Goal: Task Accomplishment & Management: Use online tool/utility

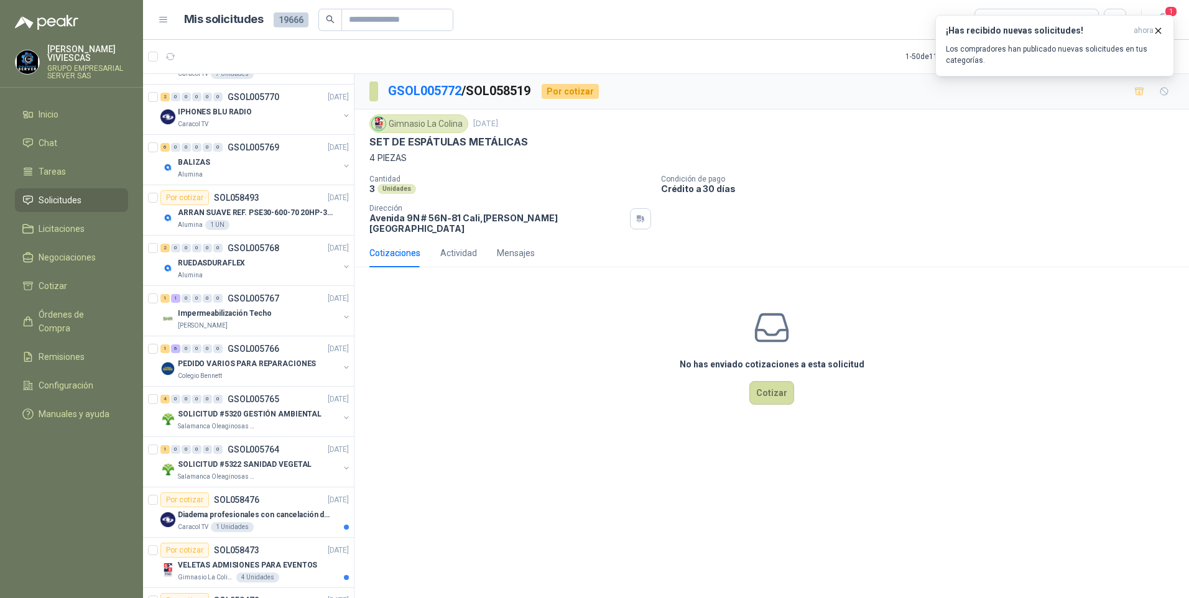
scroll to position [1243, 0]
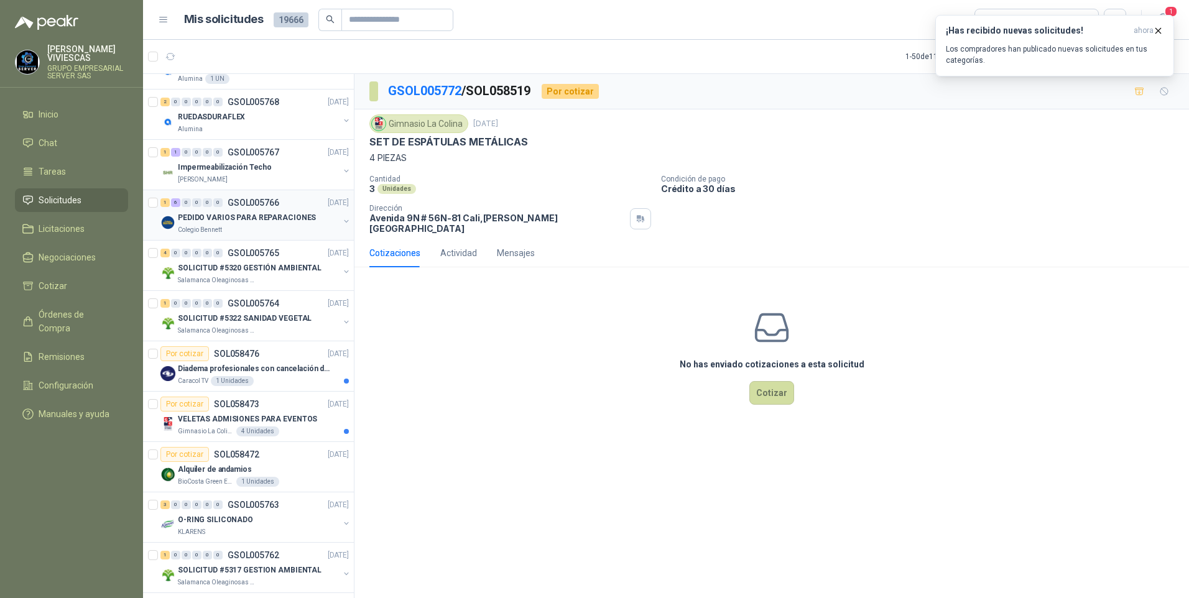
click at [222, 214] on p "PEDIDO VARIOS PARA REPARACIONES" at bounding box center [247, 218] width 138 height 12
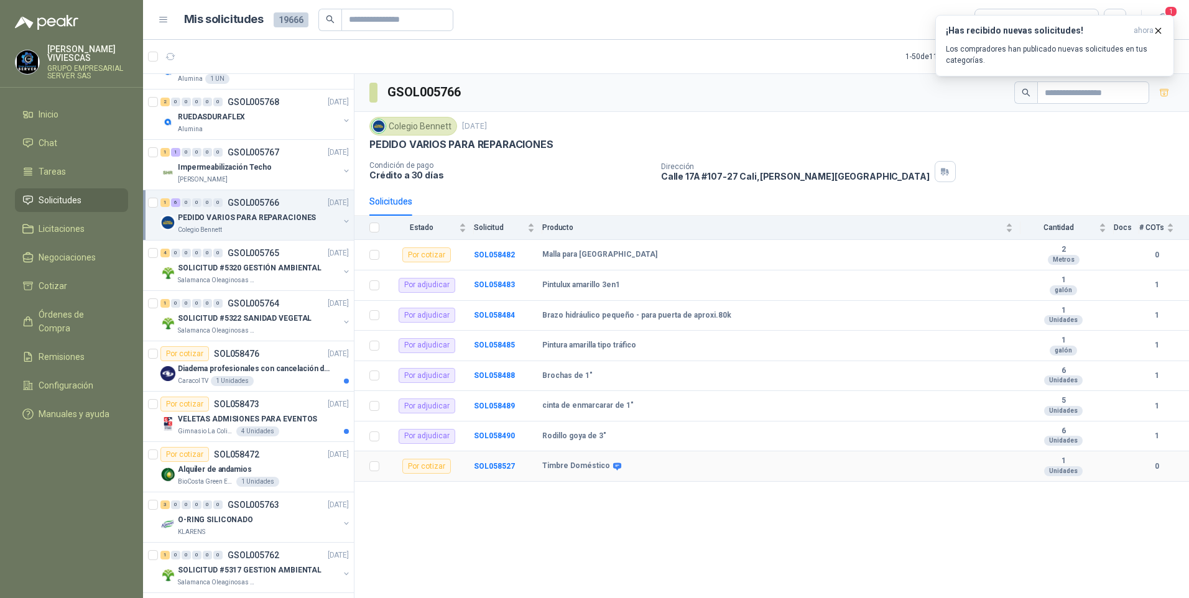
click at [495, 473] on td "SOL058527" at bounding box center [508, 466] width 68 height 30
click at [495, 469] on b "SOL058527" at bounding box center [494, 466] width 41 height 9
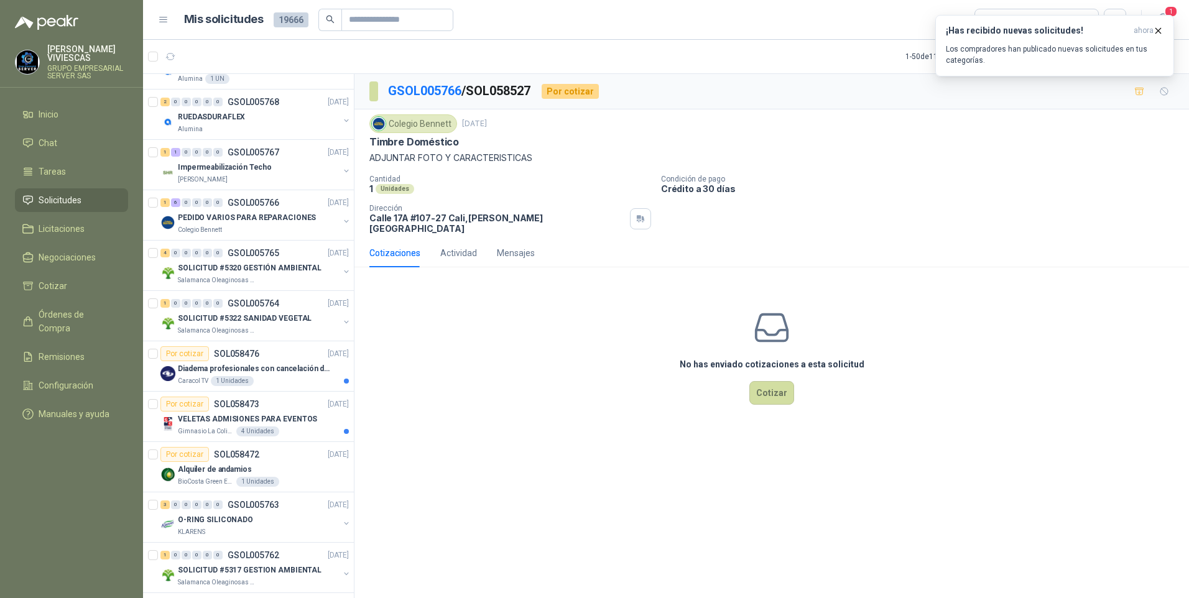
click at [372, 160] on p "ADJUNTAR FOTO Y CARACTERISTICAS" at bounding box center [771, 158] width 804 height 14
click at [778, 393] on button "Cotizar" at bounding box center [771, 393] width 45 height 24
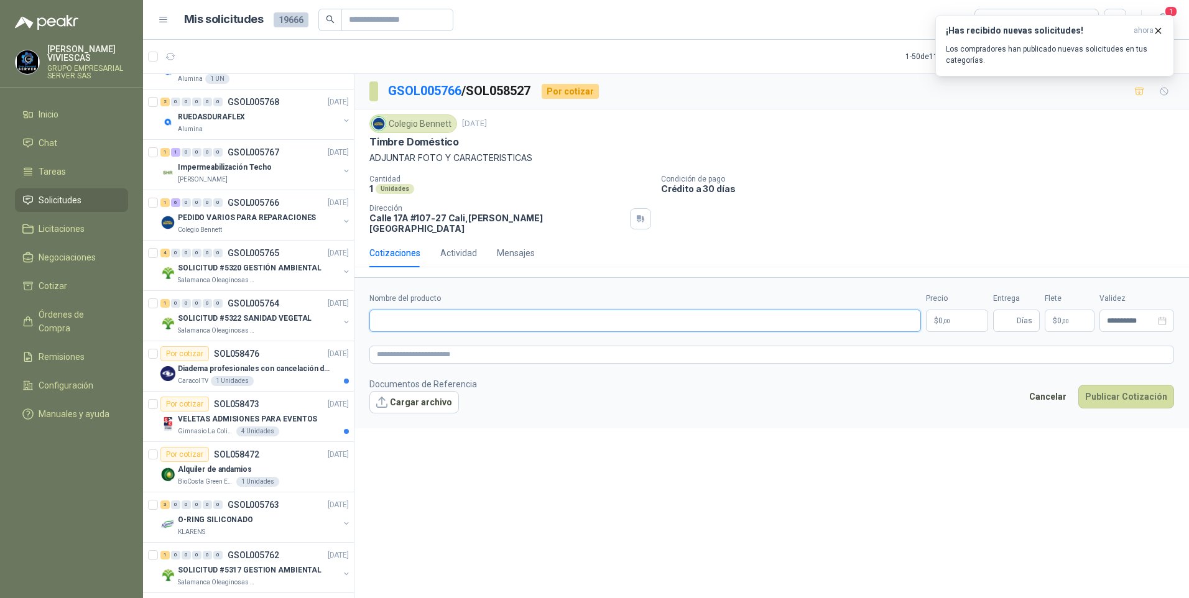
click at [389, 310] on input "Nombre del producto" at bounding box center [644, 321] width 551 height 22
click at [407, 310] on input "Nombre del producto" at bounding box center [644, 321] width 551 height 22
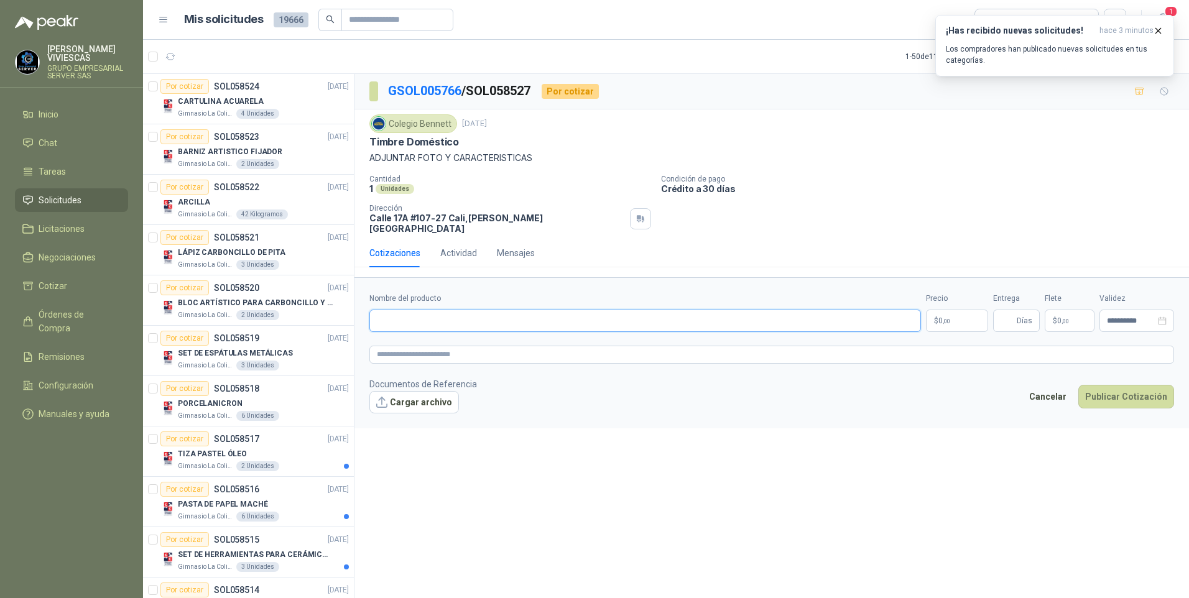
click at [405, 310] on input "Nombre del producto" at bounding box center [644, 321] width 551 height 22
type input "**********"
click at [955, 303] on body "RODRIGO VIVIESCAS GRUPO EMPRESARIAL SERVER SAS Inicio Chat Tareas Solicitudes L…" at bounding box center [594, 299] width 1189 height 598
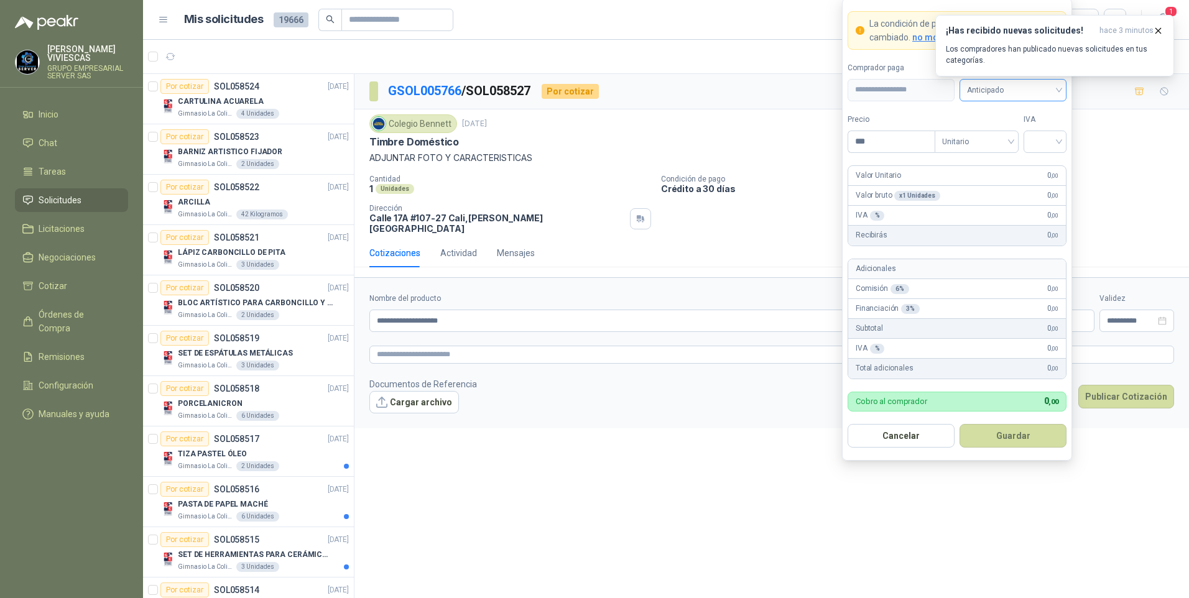
click at [1012, 89] on span "Anticipado" at bounding box center [1013, 90] width 92 height 19
click at [1008, 137] on div "Crédito a 30 días" at bounding box center [1012, 136] width 87 height 14
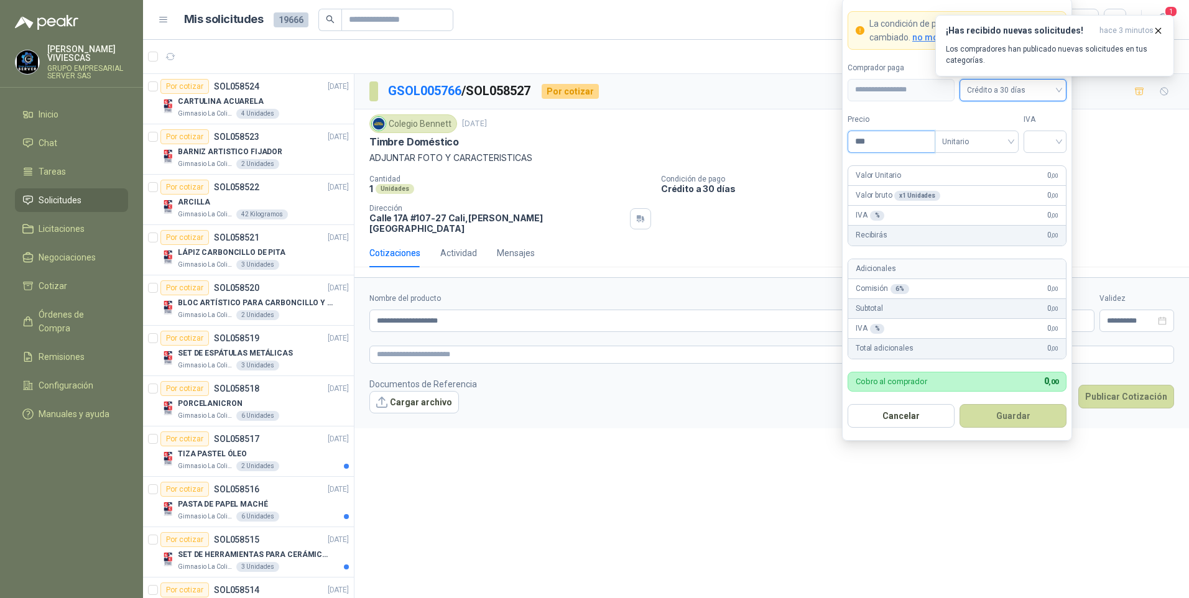
click at [884, 147] on input "***" at bounding box center [891, 141] width 86 height 21
click at [959, 404] on button "Guardar" at bounding box center [1012, 416] width 107 height 24
click at [1057, 136] on input "search" at bounding box center [1045, 140] width 28 height 19
click at [1044, 173] on div "19%" at bounding box center [1044, 167] width 23 height 14
drag, startPoint x: 902, startPoint y: 142, endPoint x: 854, endPoint y: 136, distance: 48.9
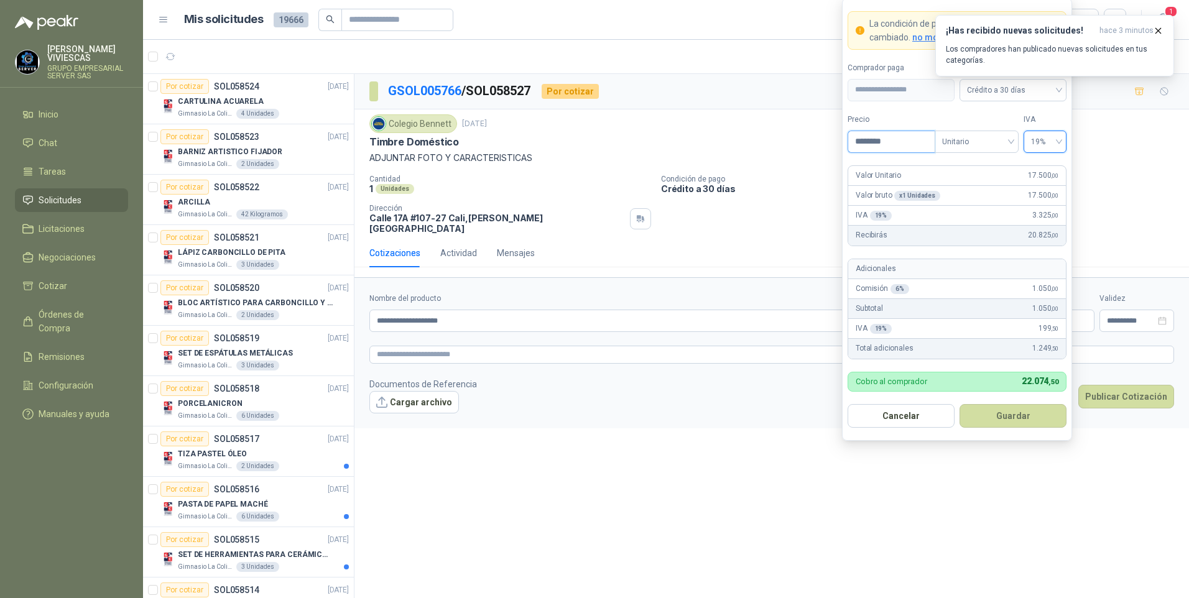
click at [844, 131] on form "**********" at bounding box center [957, 219] width 230 height 443
click at [959, 404] on button "Guardar" at bounding box center [1012, 416] width 107 height 24
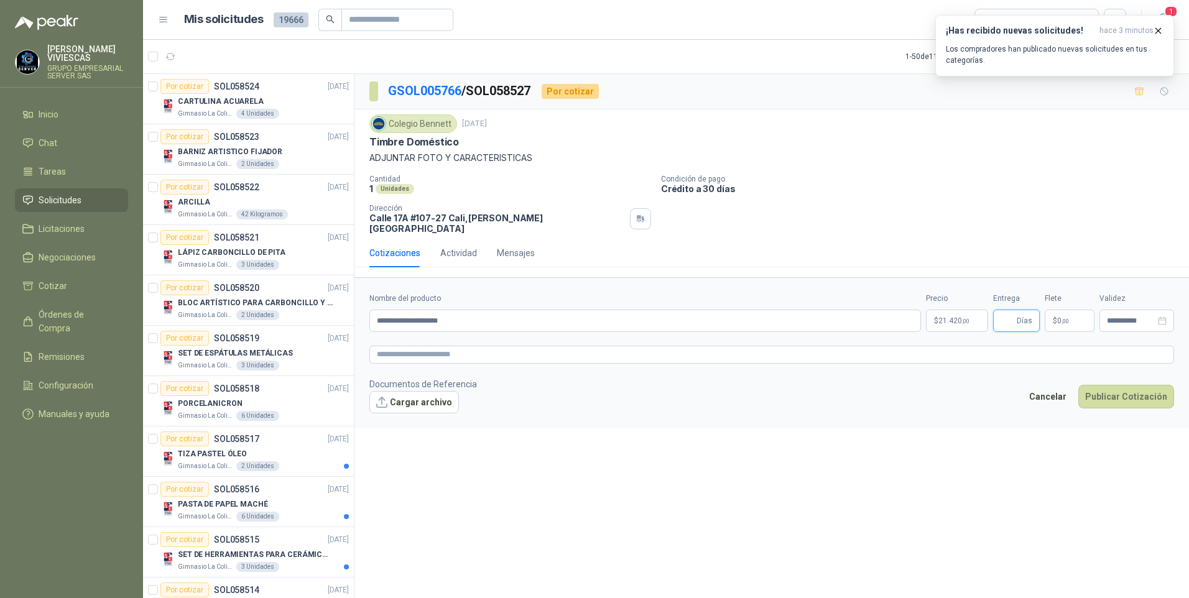
drag, startPoint x: 1010, startPoint y: 315, endPoint x: 1000, endPoint y: 315, distance: 9.3
click at [1010, 315] on input "Entrega" at bounding box center [1007, 320] width 14 height 21
click at [855, 242] on div "Cotizaciones Actividad Mensajes" at bounding box center [771, 253] width 804 height 29
click at [952, 315] on body "RODRIGO VIVIESCAS GRUPO EMPRESARIAL SERVER SAS Inicio Chat Tareas Solicitudes L…" at bounding box center [594, 299] width 1189 height 598
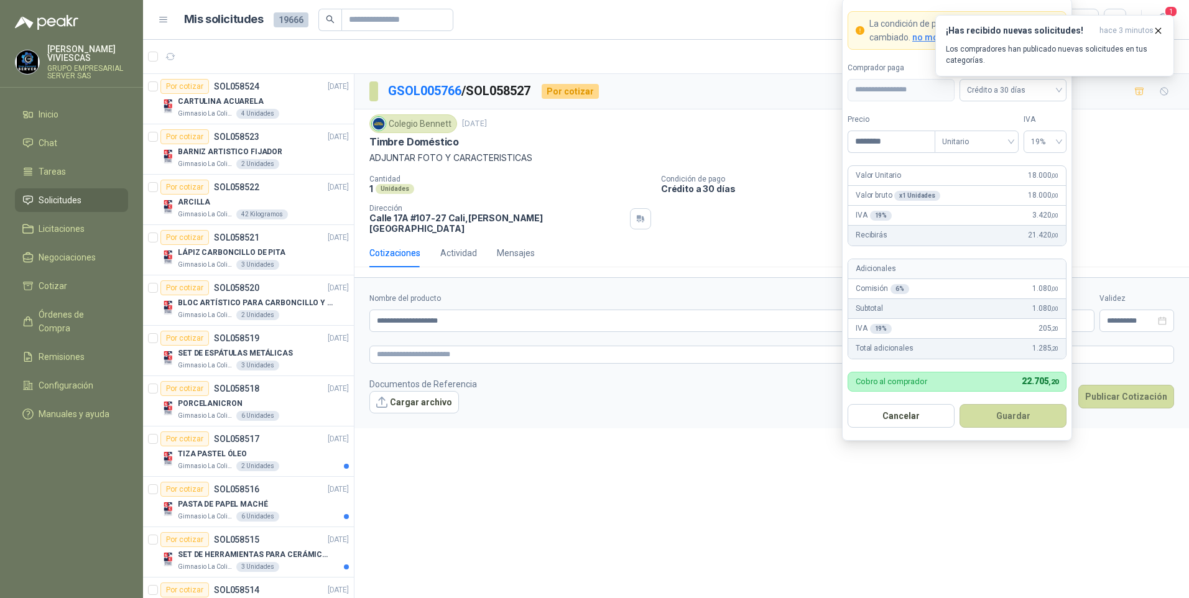
drag, startPoint x: 688, startPoint y: 504, endPoint x: 700, endPoint y: 507, distance: 12.2
click at [689, 505] on div "**********" at bounding box center [771, 338] width 834 height 528
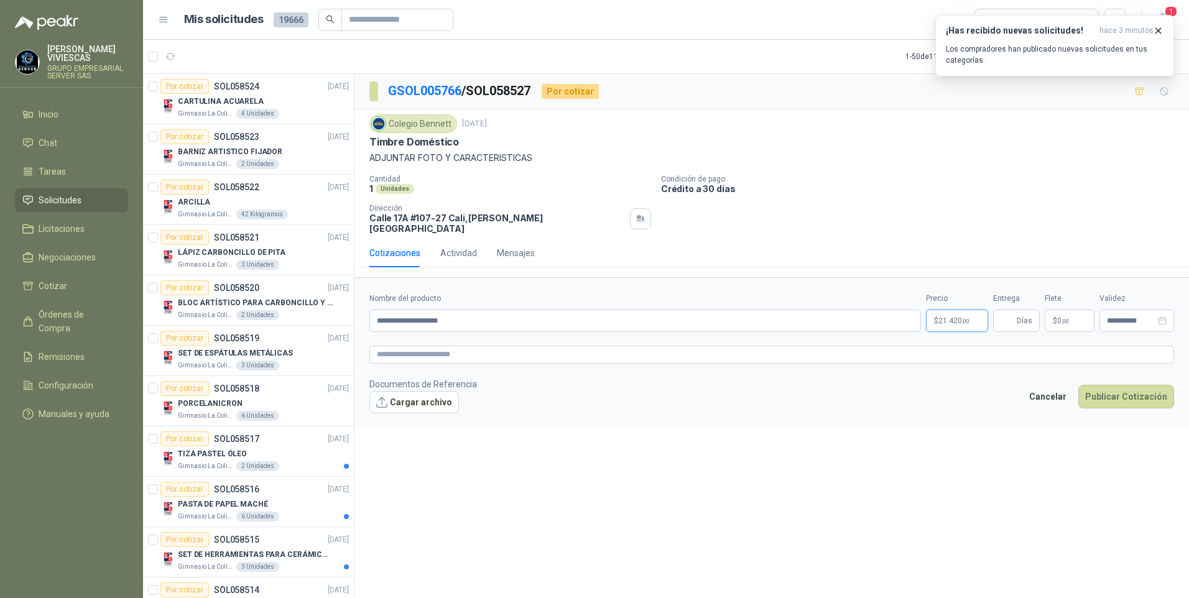
click at [946, 316] on body "RODRIGO VIVIESCAS GRUPO EMPRESARIAL SERVER SAS Inicio Chat Tareas Solicitudes L…" at bounding box center [594, 299] width 1189 height 598
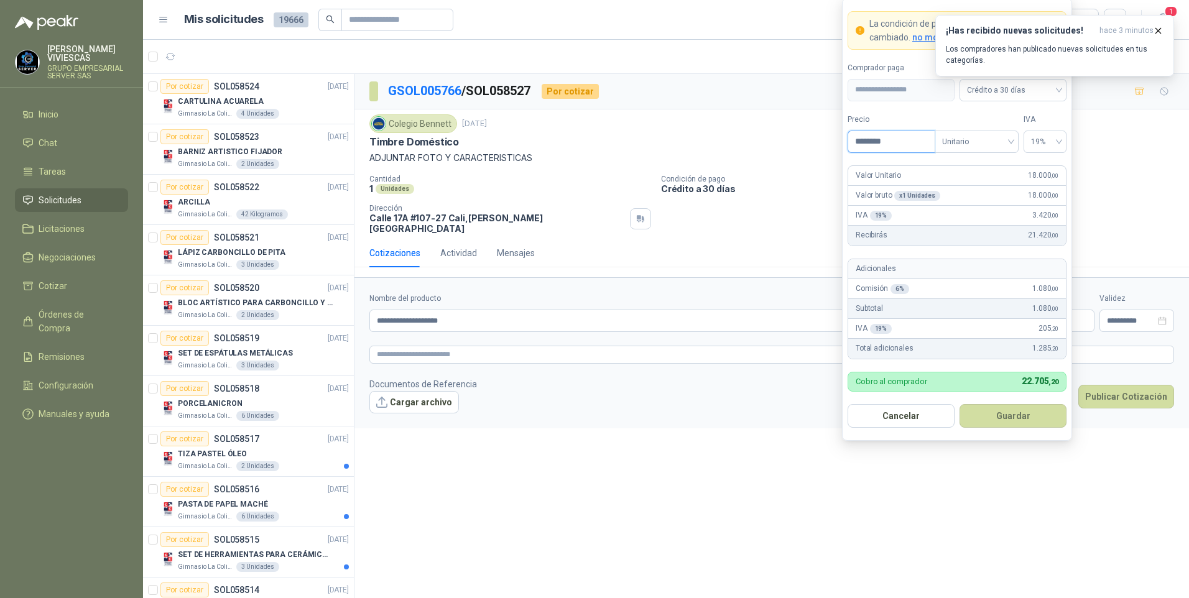
click at [890, 138] on input "********" at bounding box center [891, 141] width 86 height 21
click at [1056, 145] on span "19%" at bounding box center [1045, 141] width 28 height 19
type input "********"
click at [1119, 180] on p "Condición de pago" at bounding box center [922, 179] width 523 height 9
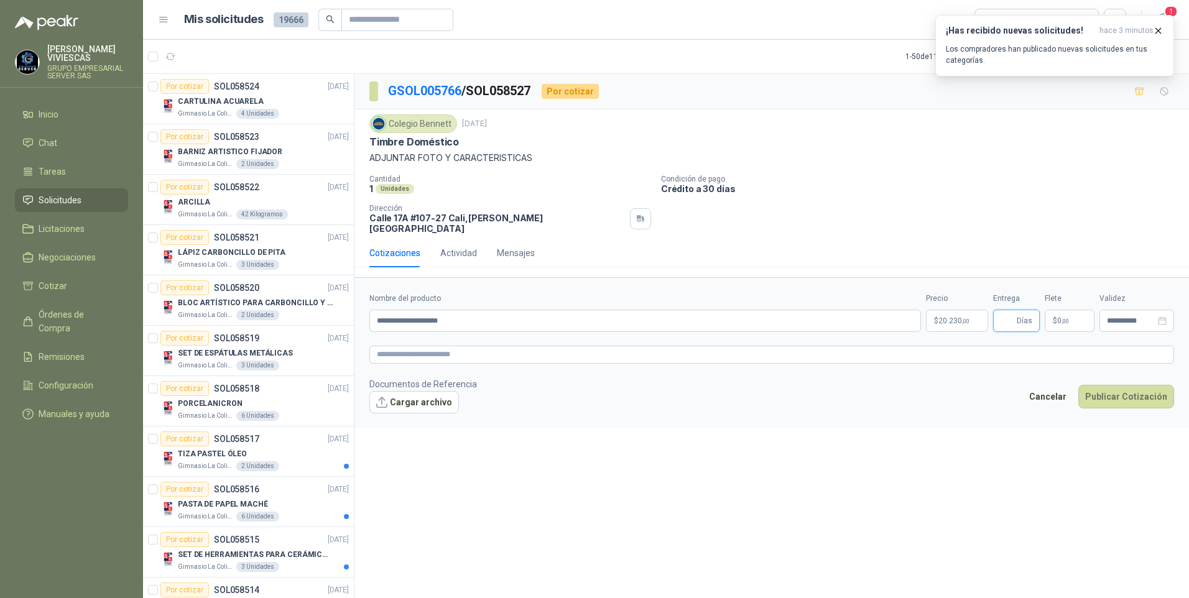
click at [1014, 318] on input "Entrega" at bounding box center [1007, 320] width 14 height 21
type input "*"
click at [1119, 391] on button "Publicar Cotización" at bounding box center [1126, 397] width 96 height 24
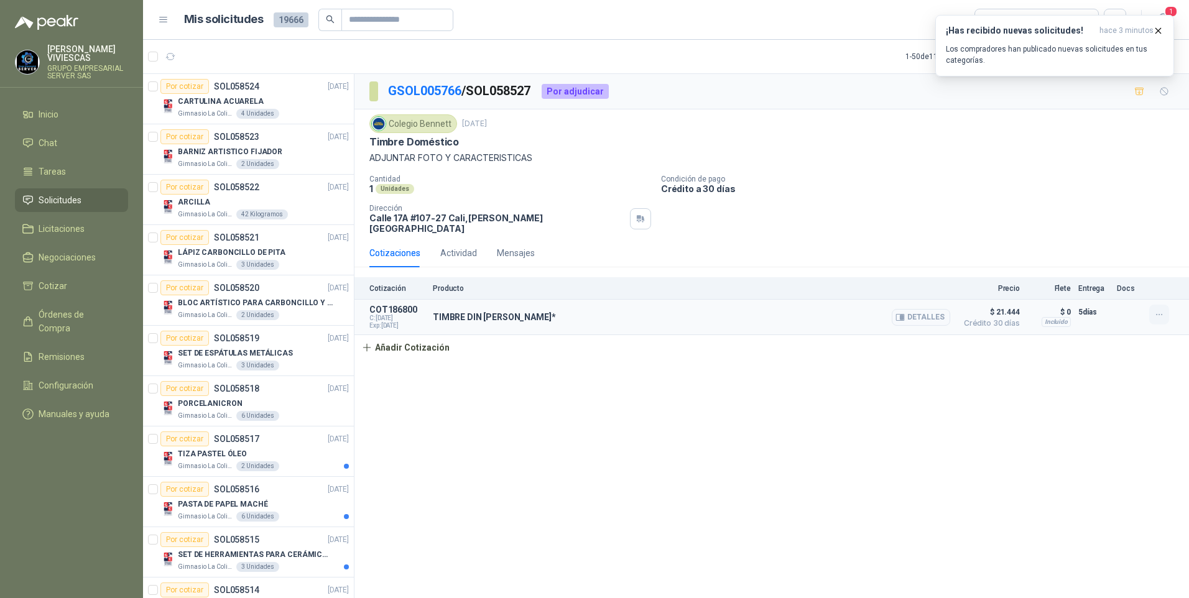
click at [1156, 315] on icon "button" at bounding box center [1159, 315] width 6 height 1
click at [1105, 260] on button "Editar" at bounding box center [1133, 256] width 99 height 20
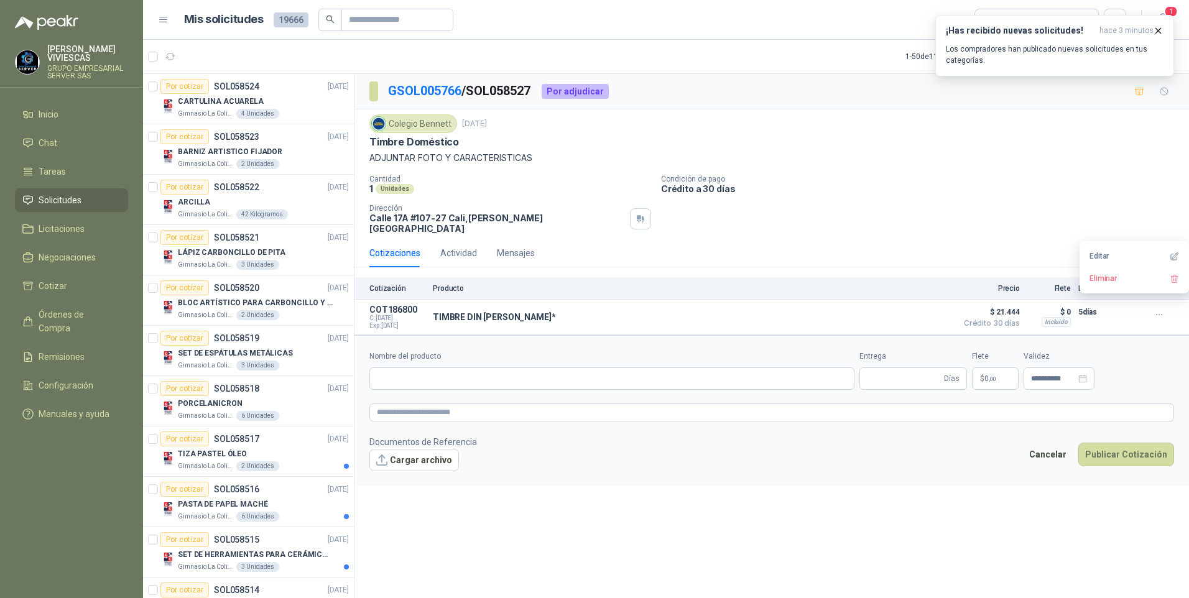
type input "**********"
type input "*"
click at [414, 460] on button "Cargar archivo" at bounding box center [414, 460] width 90 height 22
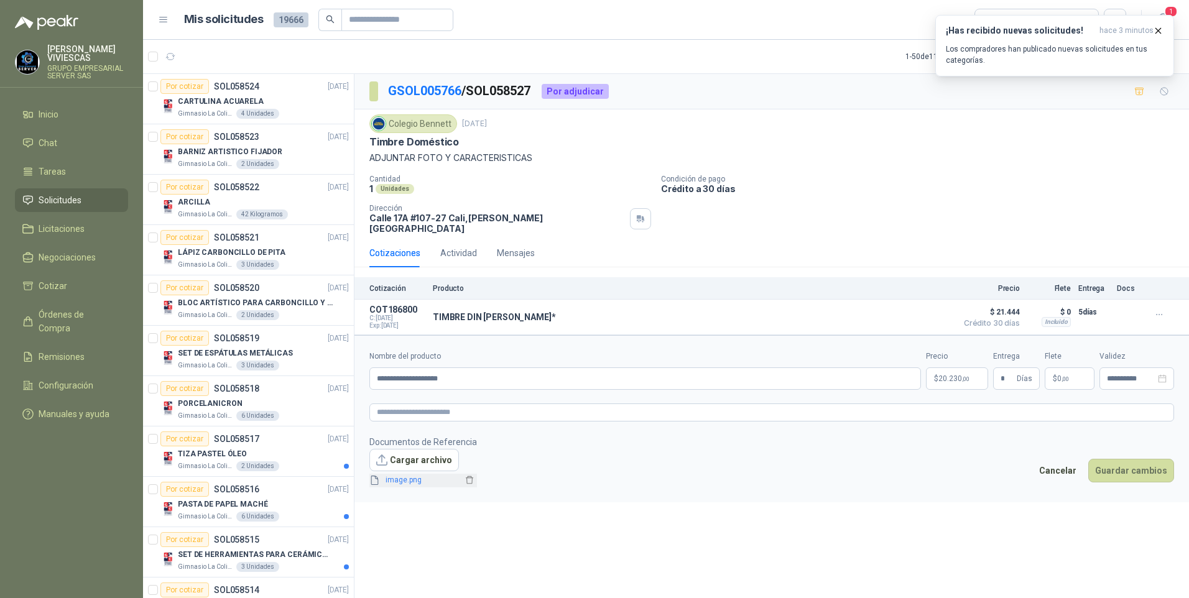
click at [398, 476] on span "image.png" at bounding box center [421, 480] width 82 height 12
click at [410, 476] on link "image.png" at bounding box center [421, 480] width 82 height 12
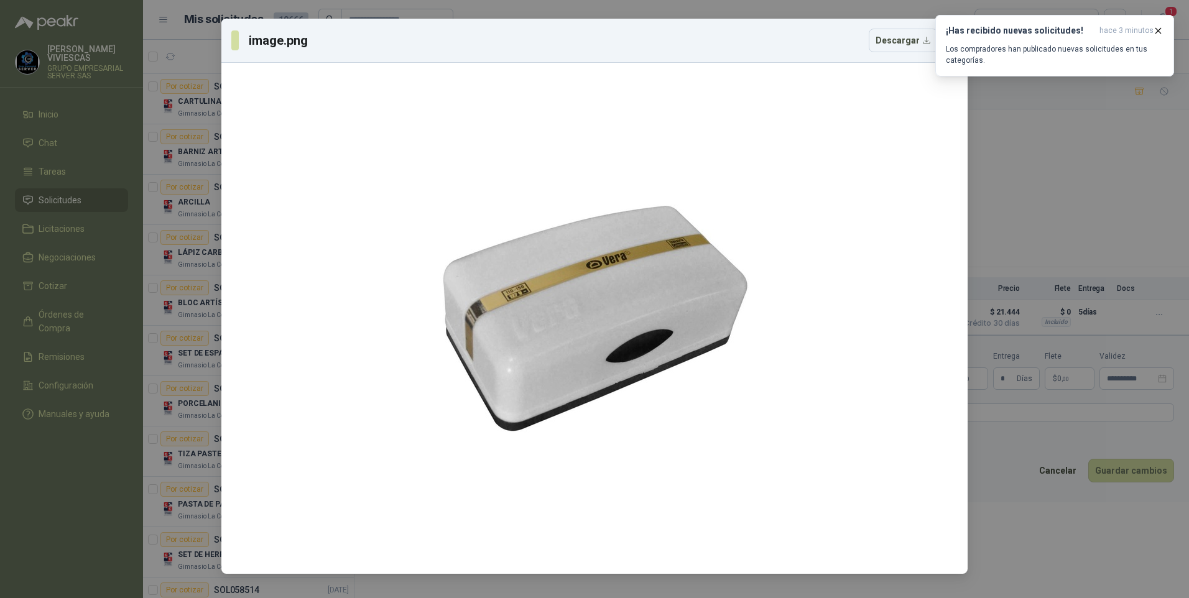
click at [1079, 546] on div "image.png Descargar" at bounding box center [594, 299] width 1189 height 598
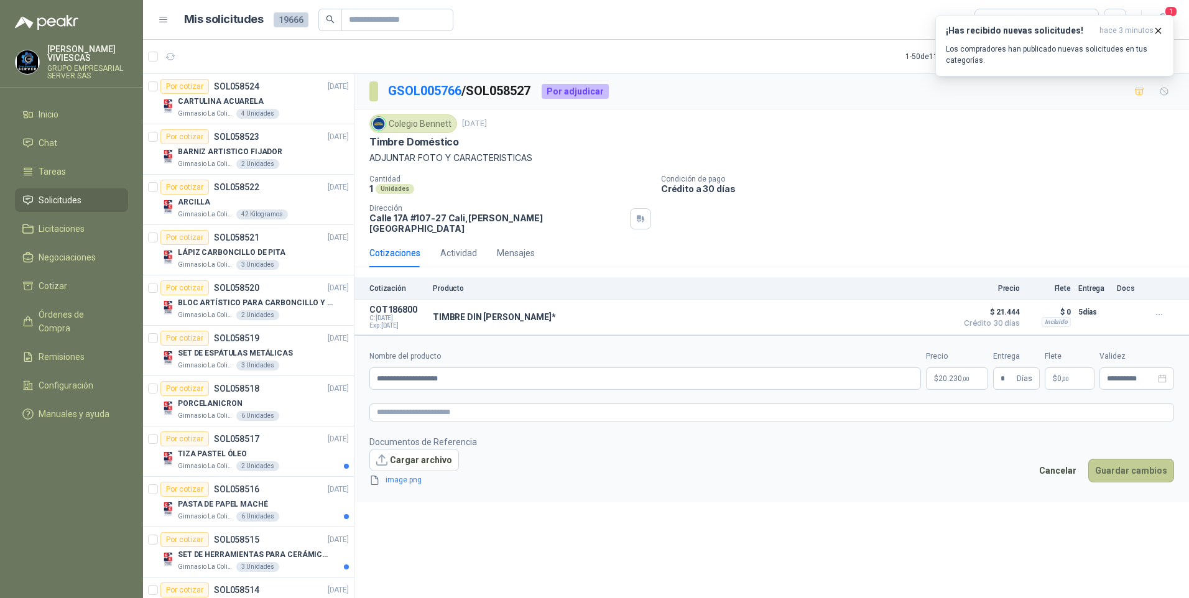
click at [1116, 459] on button "Guardar cambios" at bounding box center [1131, 471] width 86 height 24
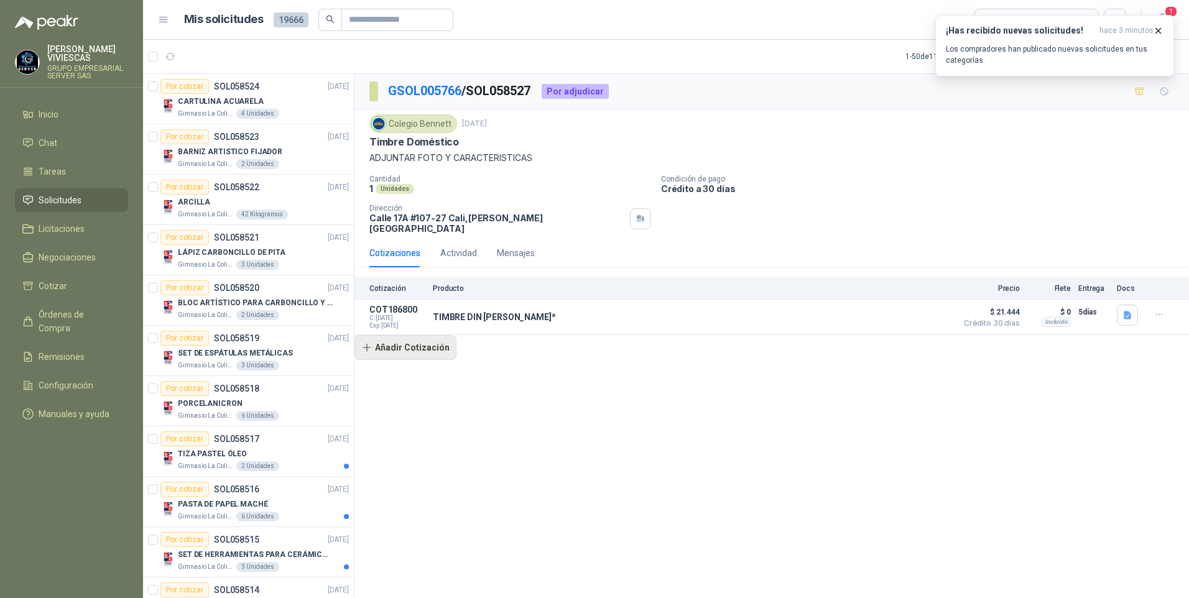
click at [417, 339] on button "Añadir Cotización" at bounding box center [405, 347] width 102 height 25
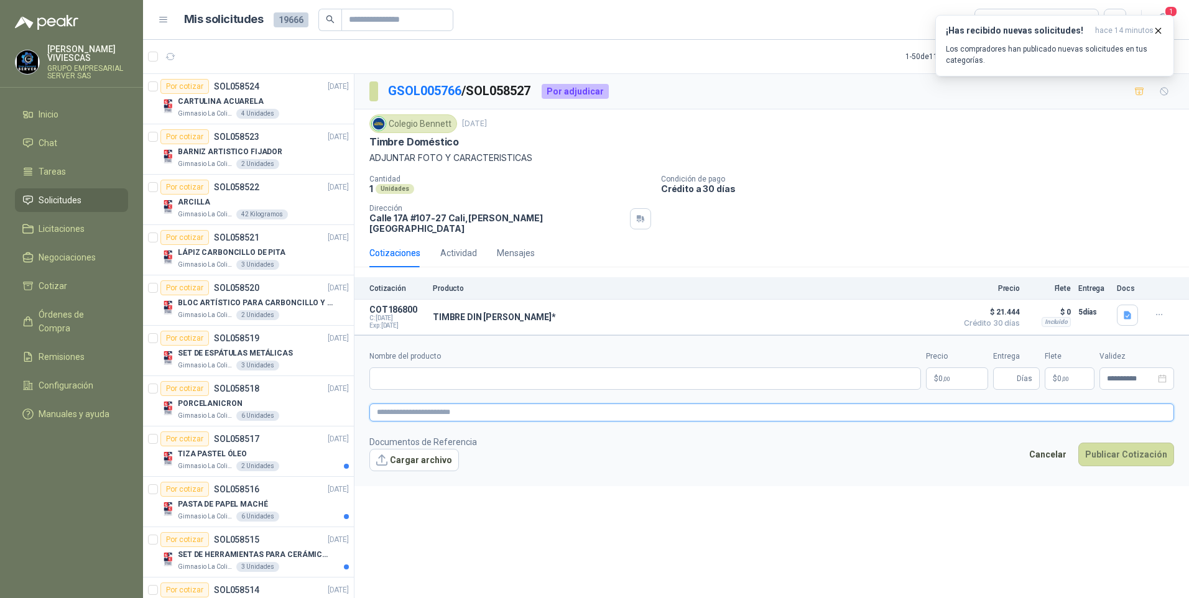
drag, startPoint x: 399, startPoint y: 372, endPoint x: 395, endPoint y: 402, distance: 30.1
click at [395, 403] on textarea at bounding box center [771, 412] width 804 height 18
click at [401, 474] on link "image.png" at bounding box center [421, 480] width 82 height 12
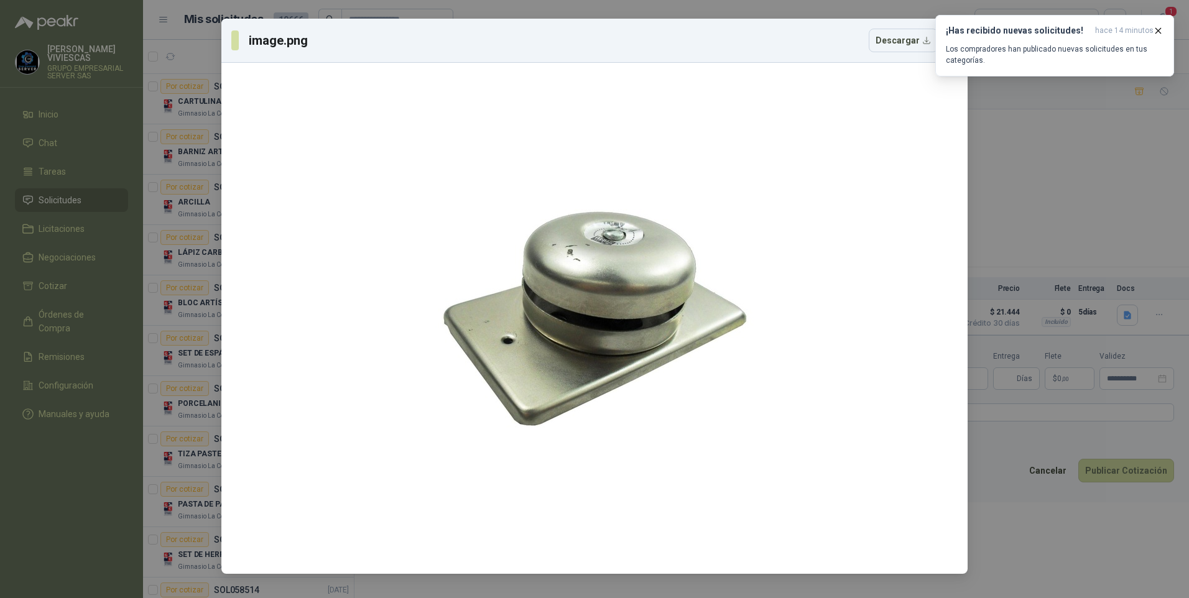
click at [1005, 555] on div "image.png Descargar" at bounding box center [594, 299] width 1189 height 598
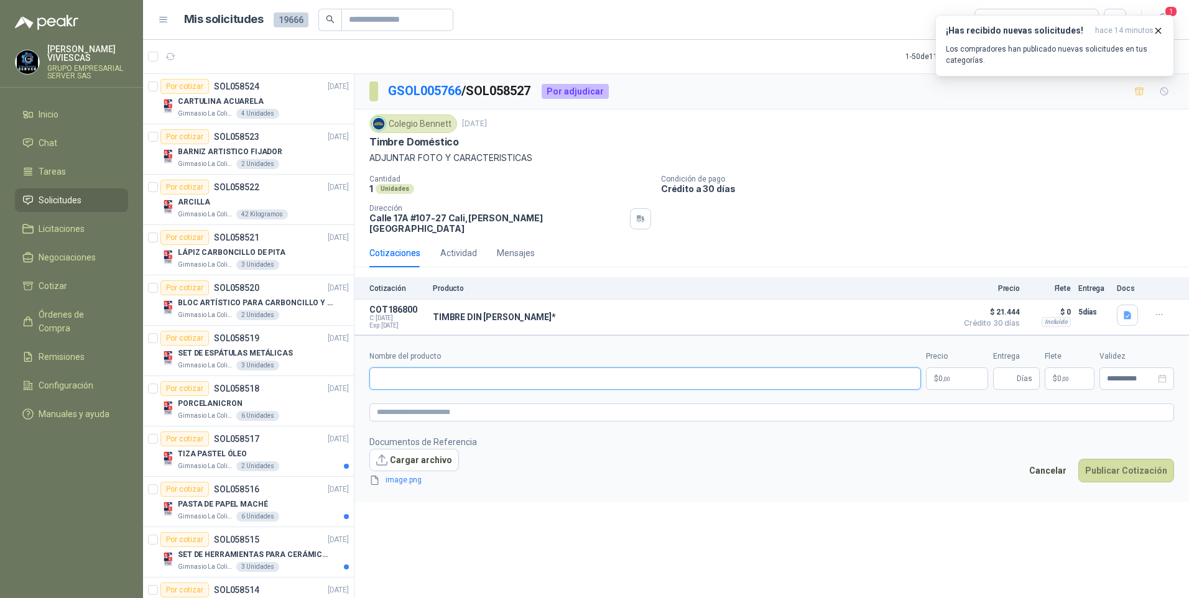
click at [400, 375] on input "Nombre del producto" at bounding box center [644, 378] width 551 height 22
type input "*"
type input "**********"
click at [973, 375] on body "RODRIGO VIVIESCAS GRUPO EMPRESARIAL SERVER SAS Inicio Chat Tareas Solicitudes L…" at bounding box center [594, 299] width 1189 height 598
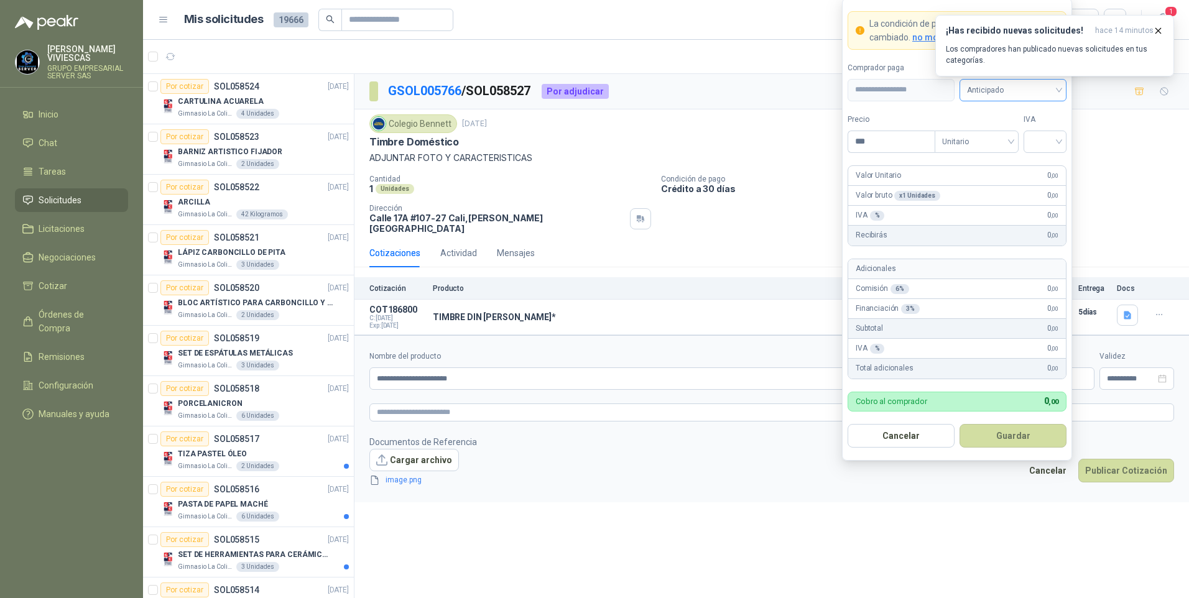
click at [1005, 93] on span "Anticipado" at bounding box center [1013, 90] width 92 height 19
click at [997, 133] on div "Crédito a 30 días" at bounding box center [1012, 136] width 87 height 14
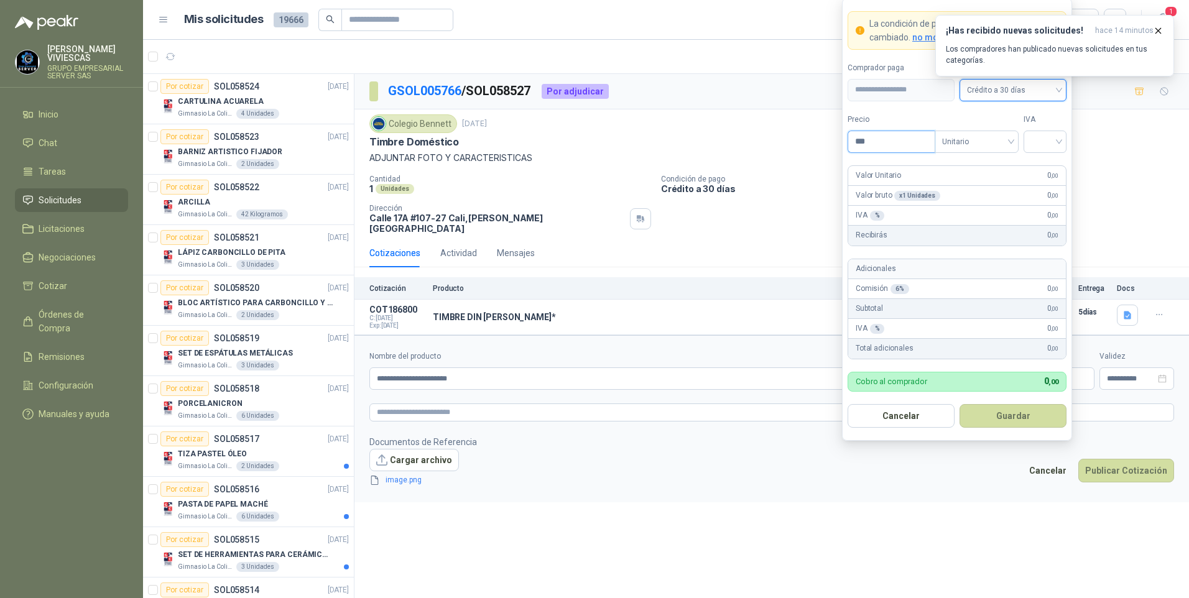
click at [886, 136] on input "***" at bounding box center [891, 141] width 86 height 21
type input "********"
click at [1052, 137] on input "search" at bounding box center [1045, 140] width 28 height 19
click at [1041, 163] on div "19%" at bounding box center [1044, 167] width 23 height 14
click at [1033, 418] on button "Guardar" at bounding box center [1012, 416] width 107 height 24
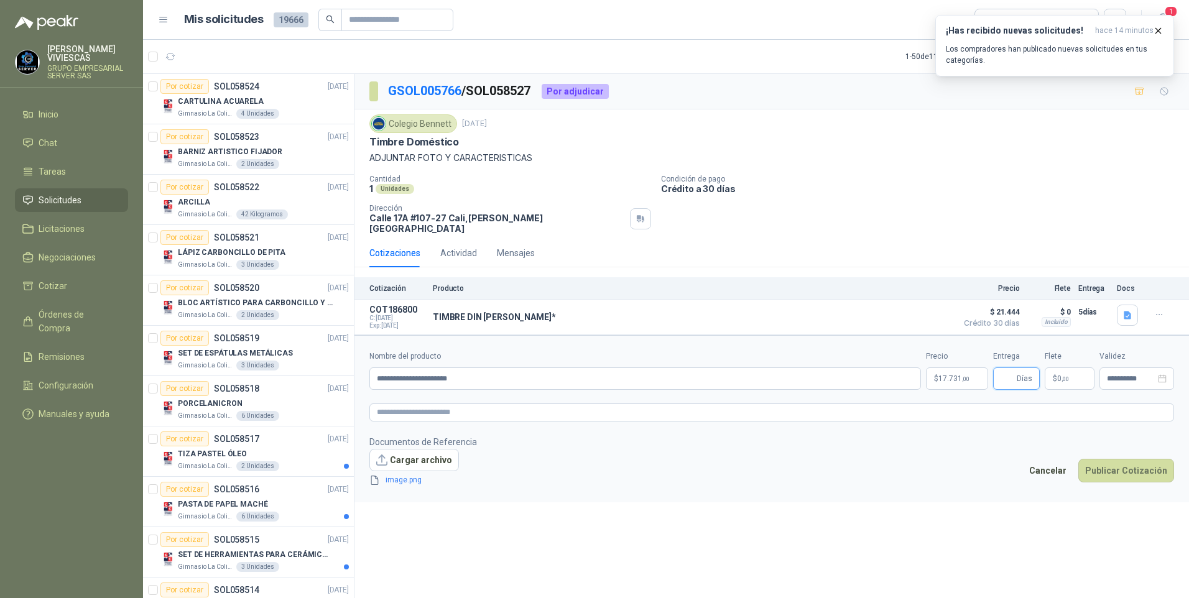
click at [1011, 373] on input "Entrega" at bounding box center [1007, 378] width 14 height 21
type input "*"
click at [1108, 459] on button "Publicar Cotización" at bounding box center [1126, 471] width 96 height 24
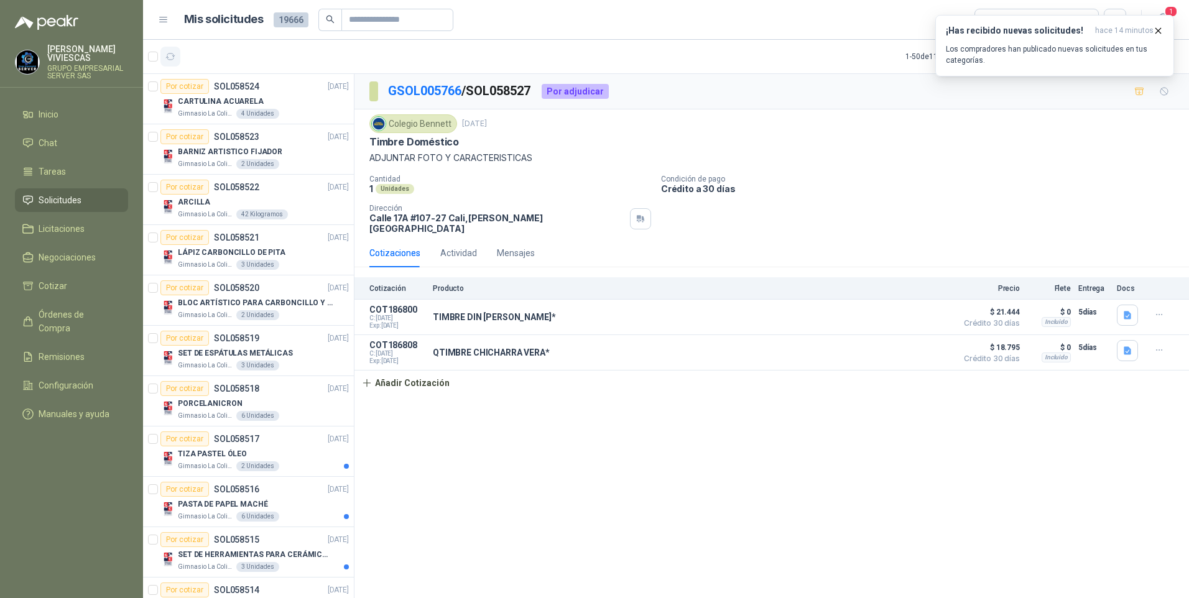
click at [167, 53] on icon "button" at bounding box center [170, 57] width 11 height 11
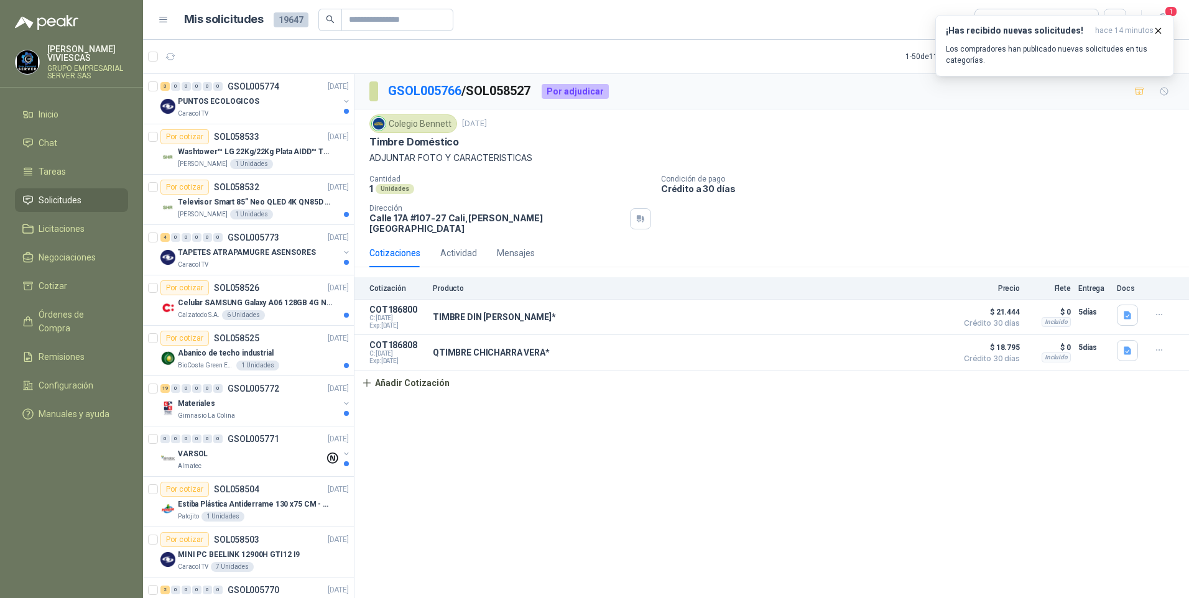
click at [160, 47] on button "button" at bounding box center [170, 57] width 20 height 20
click at [287, 201] on p "Televisor Smart 85” Neo QLED 4K QN85D (QN85QN85DBKXZL)" at bounding box center [255, 202] width 155 height 12
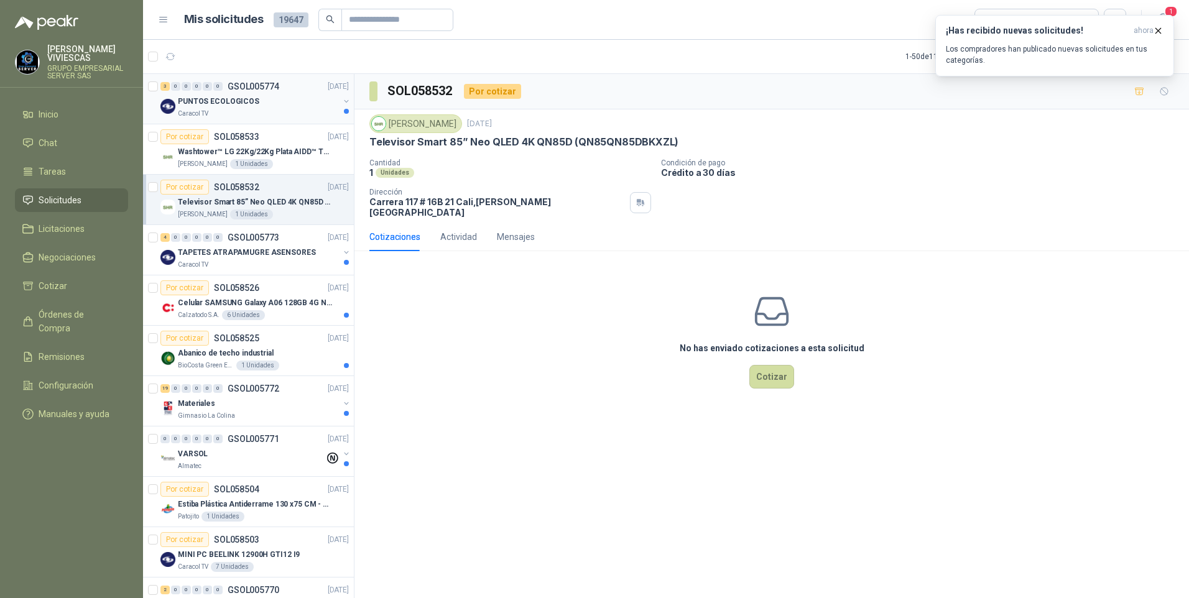
click at [257, 110] on div "Caracol TV" at bounding box center [258, 114] width 161 height 10
